Goal: Task Accomplishment & Management: Use online tool/utility

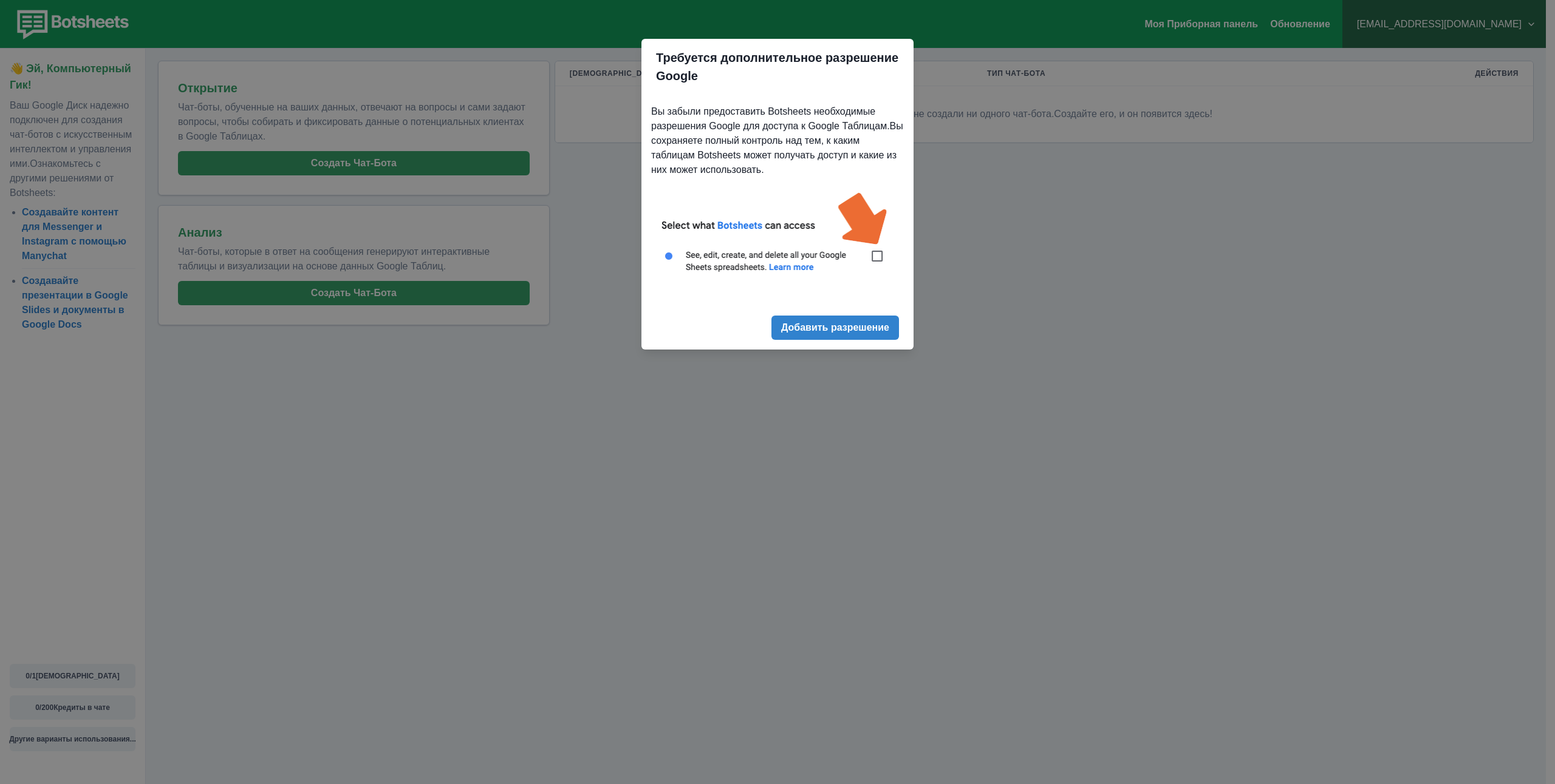
click at [860, 322] on ya-tr-span "Добавить разрешение" at bounding box center [835, 327] width 108 height 12
